Goal: Task Accomplishment & Management: Manage account settings

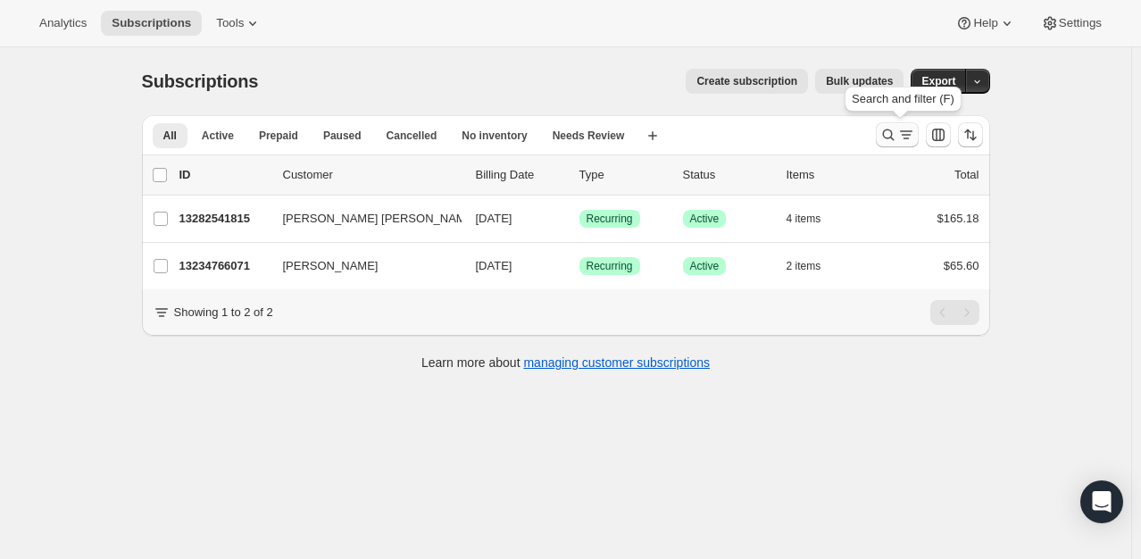
click at [890, 144] on button "Search and filter results" at bounding box center [897, 134] width 43 height 25
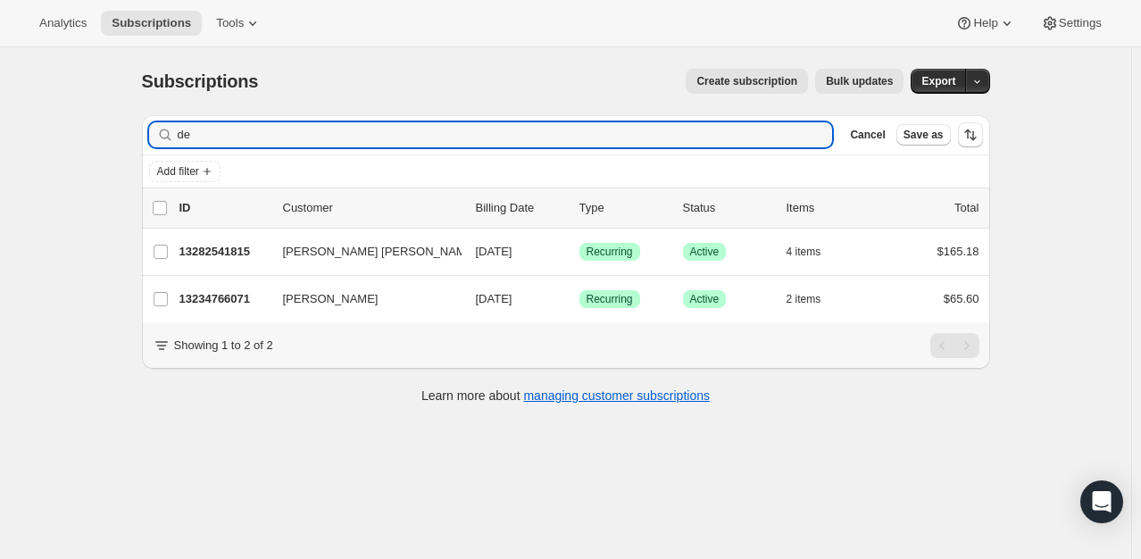
type input "d"
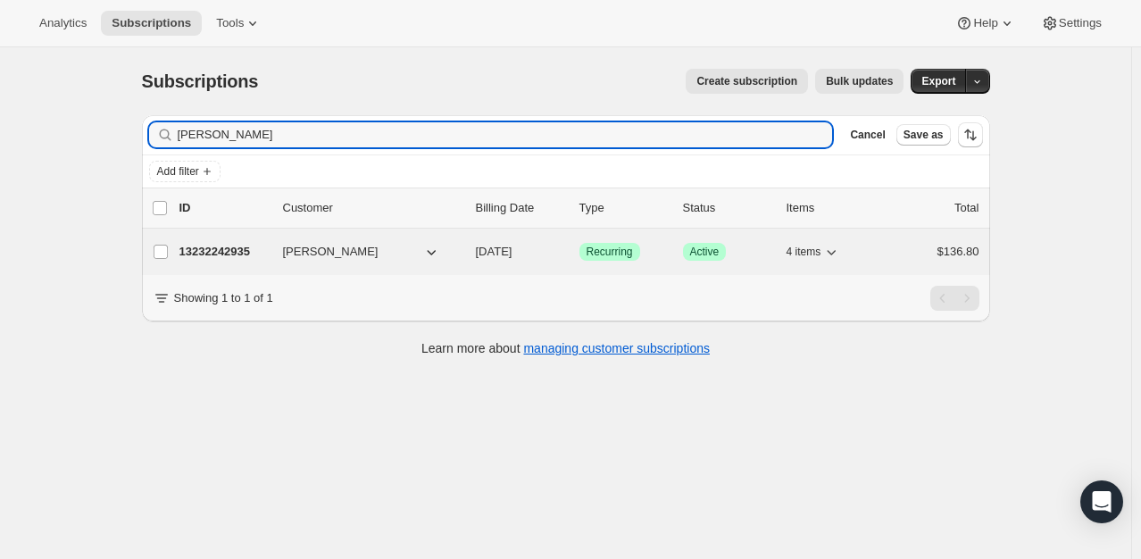
type input "[PERSON_NAME]"
click at [204, 245] on p "13232242935" at bounding box center [223, 252] width 89 height 18
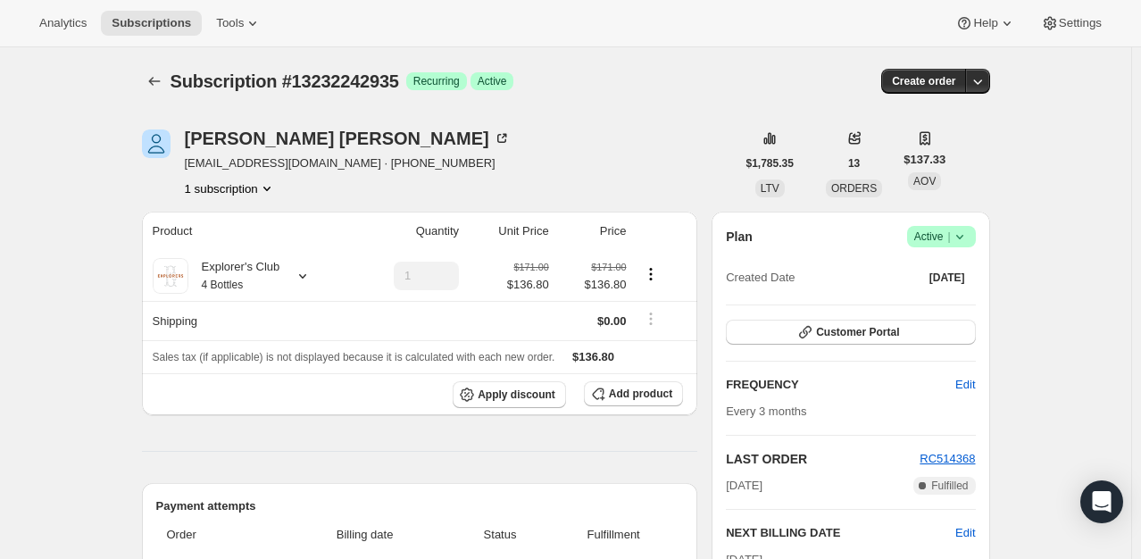
scroll to position [3, 0]
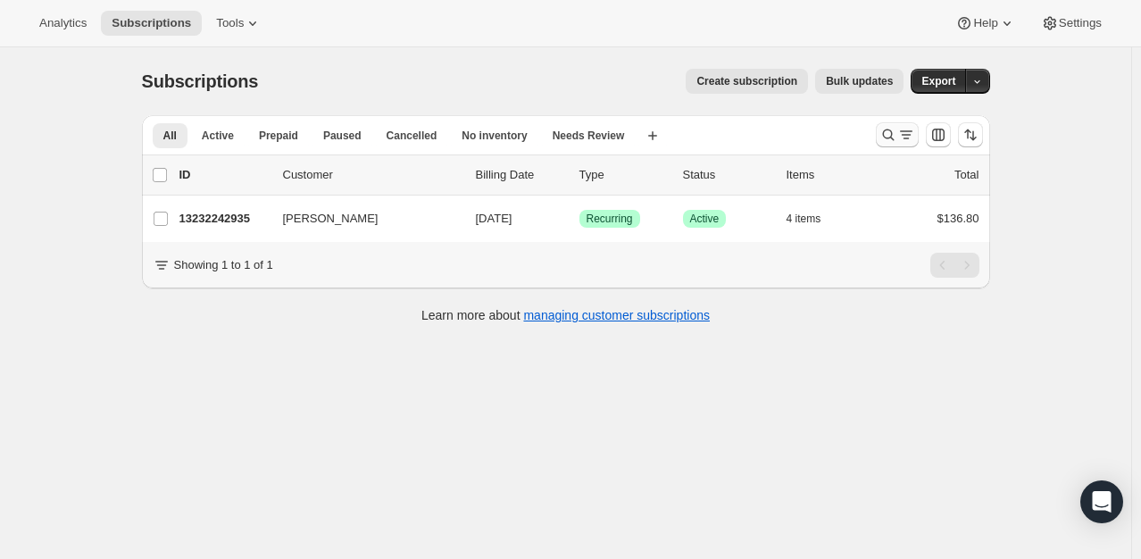
click at [884, 137] on icon "Search and filter results" at bounding box center [888, 135] width 18 height 18
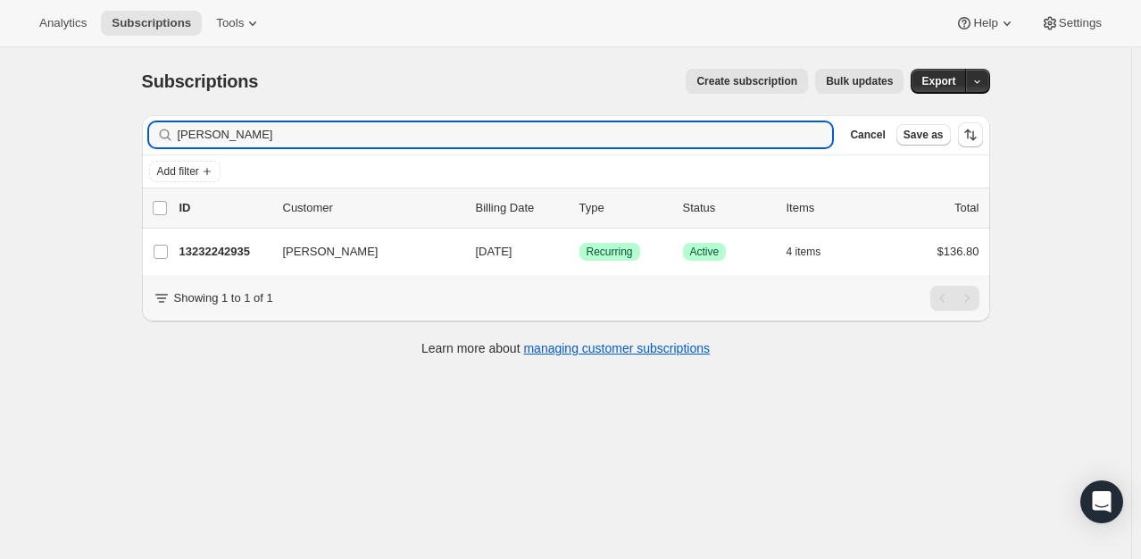
drag, startPoint x: 274, startPoint y: 144, endPoint x: -164, endPoint y: 188, distance: 440.6
click at [0, 188] on html "Analytics Subscriptions Tools Help Settings Skip to content Subscriptions. This…" at bounding box center [570, 279] width 1141 height 559
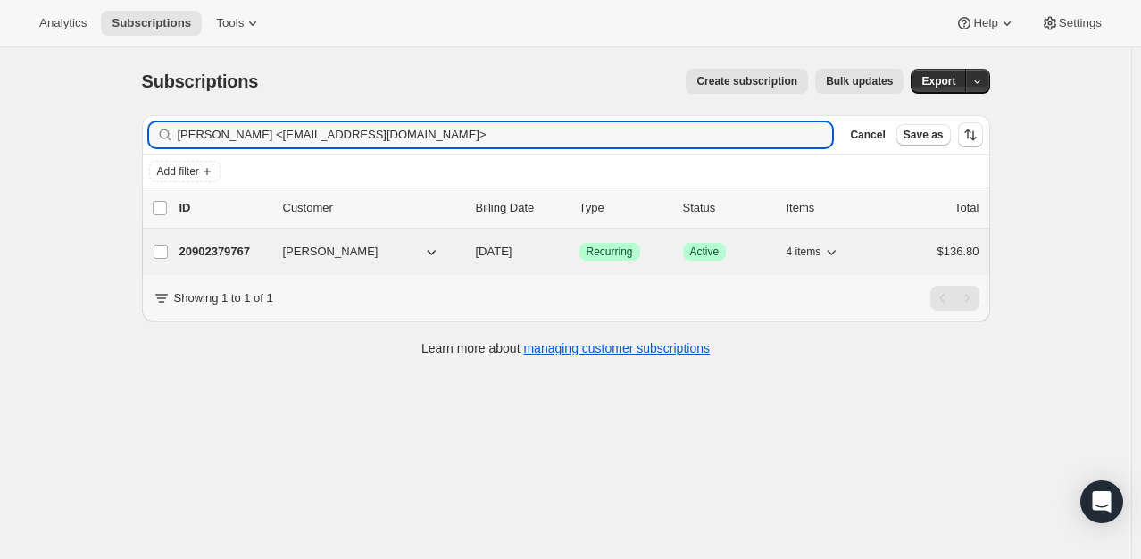
type input "[PERSON_NAME] <[EMAIL_ADDRESS][DOMAIN_NAME]>"
click at [246, 246] on p "20902379767" at bounding box center [223, 252] width 89 height 18
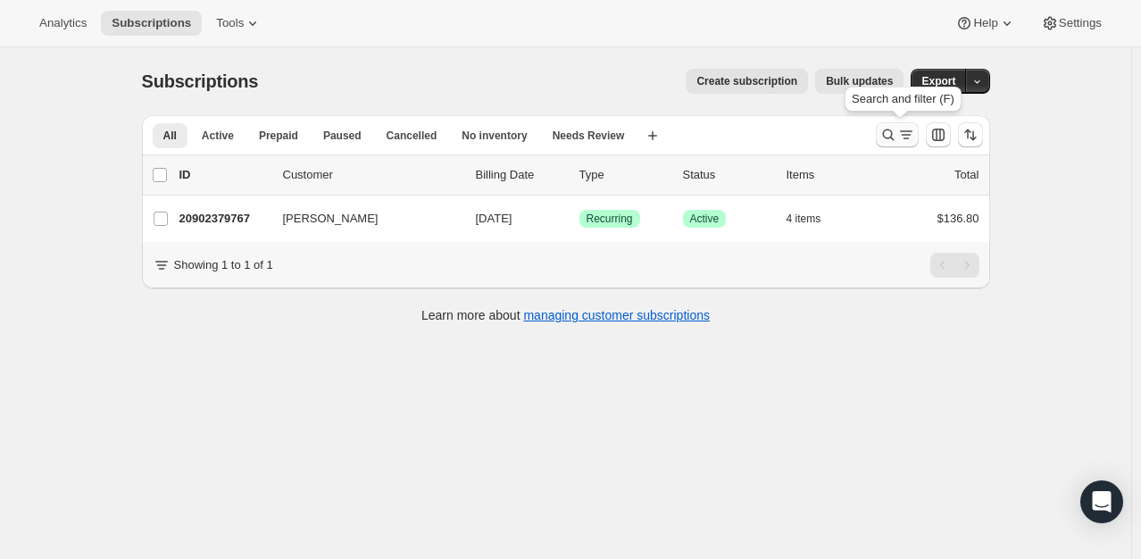
click at [895, 140] on icon "Search and filter results" at bounding box center [888, 135] width 18 height 18
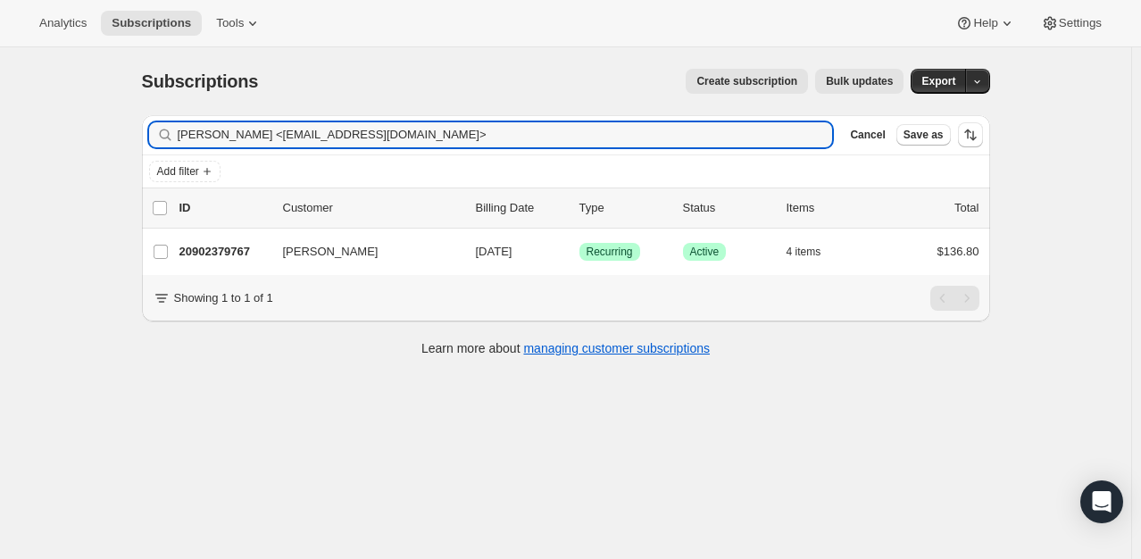
drag, startPoint x: 459, startPoint y: 130, endPoint x: -215, endPoint y: 70, distance: 676.8
click at [0, 70] on html "Analytics Subscriptions Tools Help Settings Skip to content Subscriptions. This…" at bounding box center [570, 279] width 1141 height 559
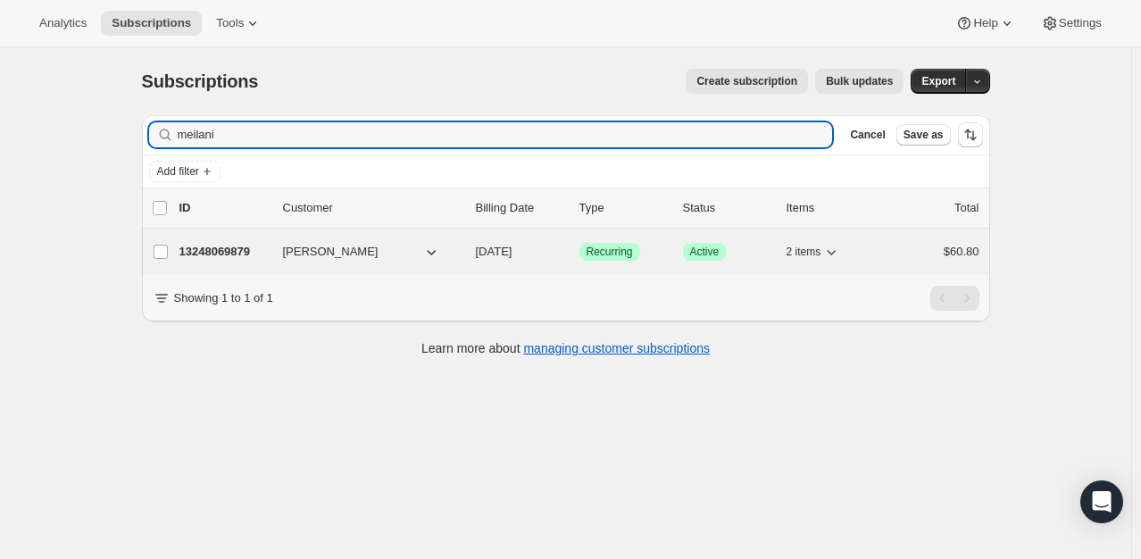
type input "meilani"
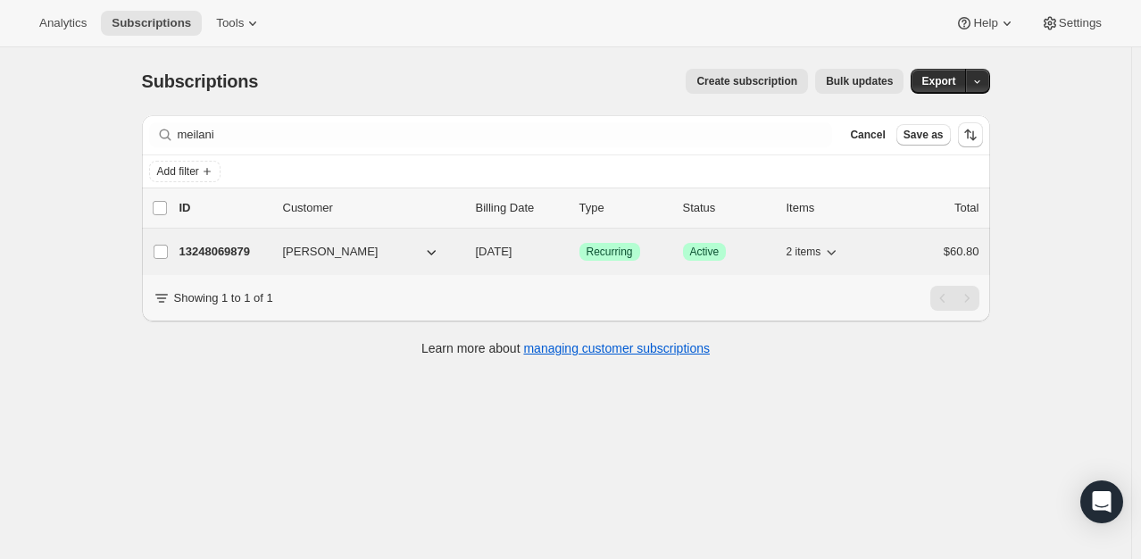
click at [226, 253] on p "13248069879" at bounding box center [223, 252] width 89 height 18
